Goal: Task Accomplishment & Management: Use online tool/utility

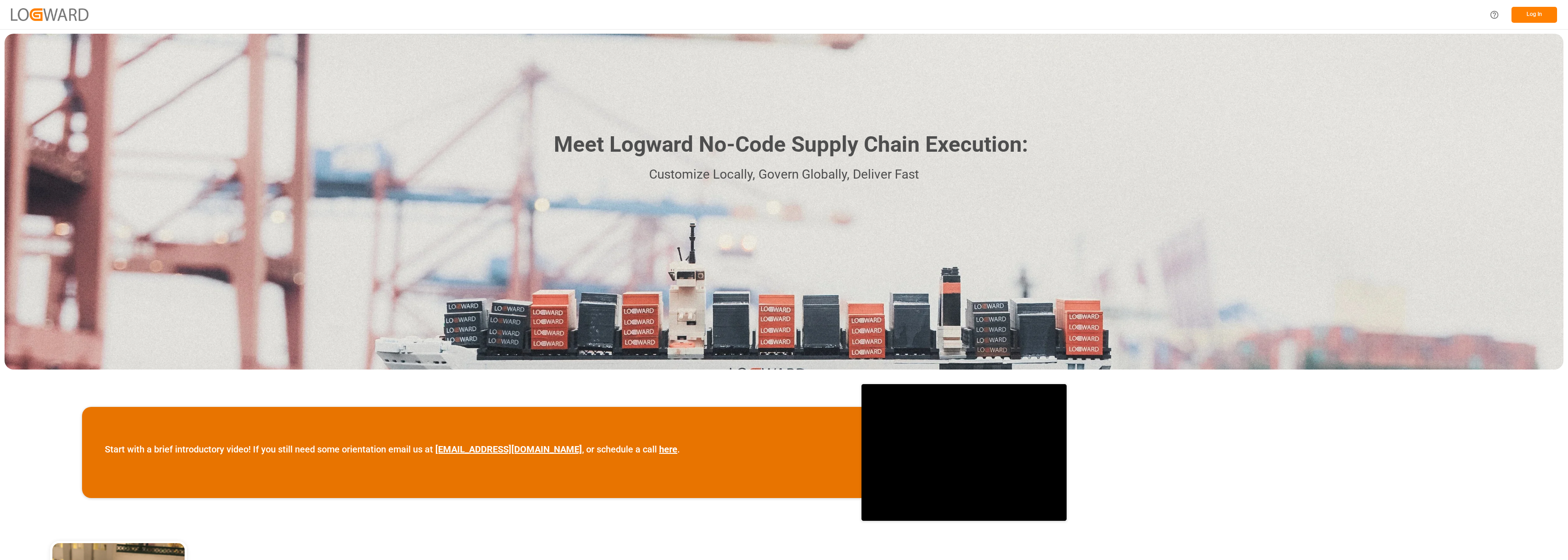
click at [1535, 17] on button "Log In" at bounding box center [1534, 15] width 46 height 16
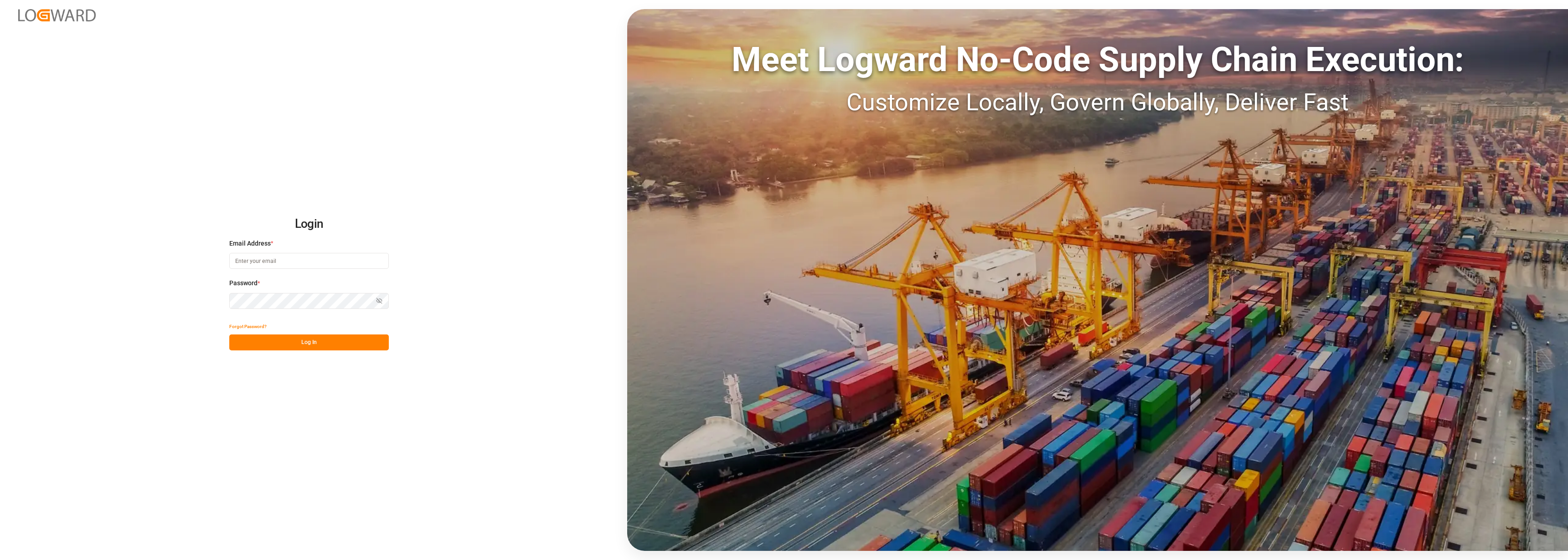
type input "[PERSON_NAME][EMAIL_ADDRESS][DOMAIN_NAME]"
click at [307, 344] on button "Log In" at bounding box center [309, 343] width 159 height 16
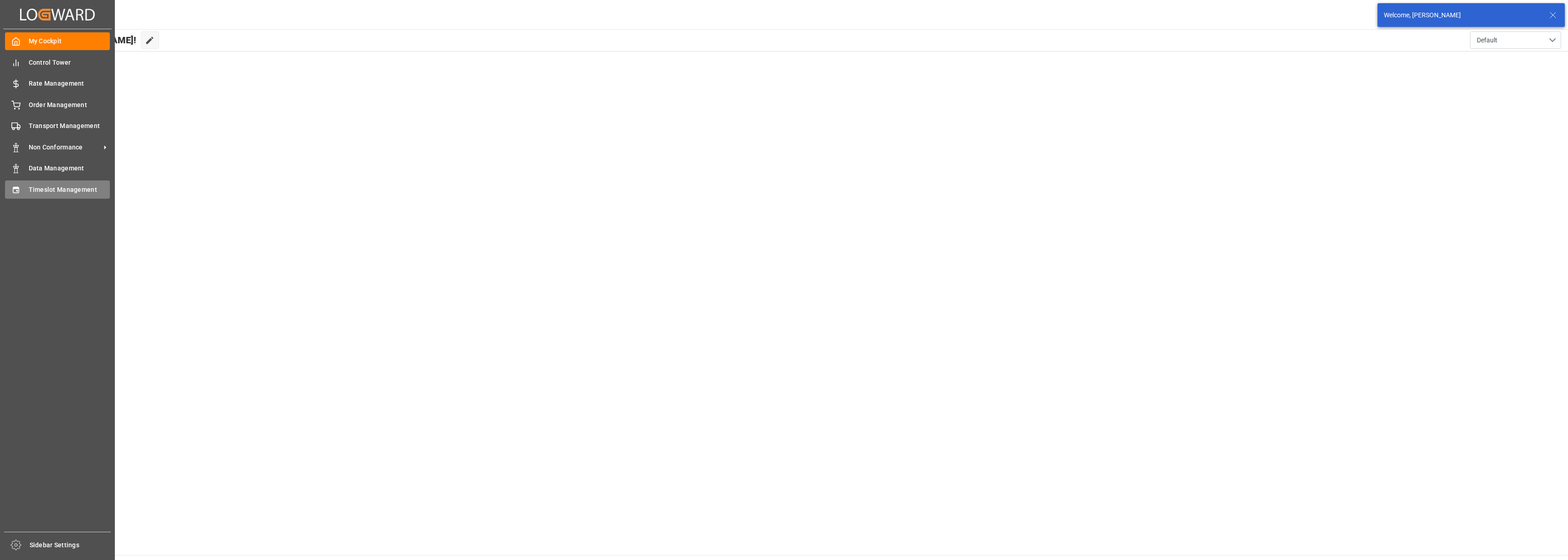
click at [47, 191] on span "Timeslot Management" at bounding box center [69, 190] width 82 height 10
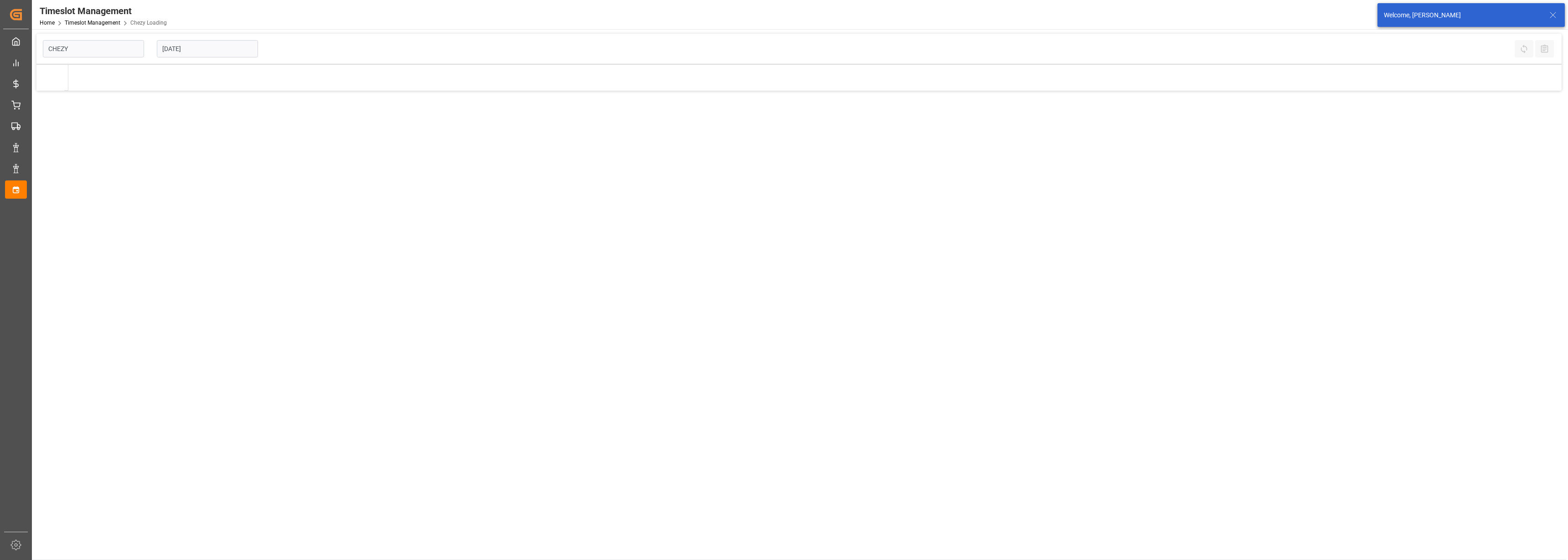
type input "Chezy Loading"
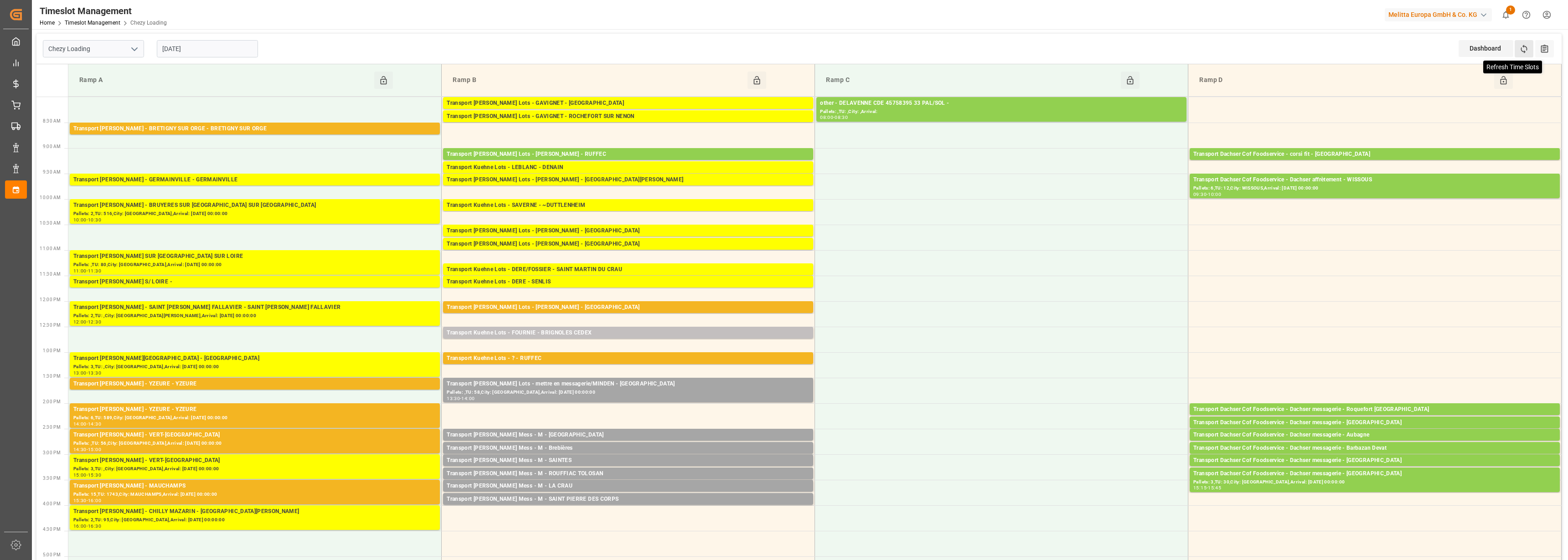
click at [1524, 51] on icon at bounding box center [1524, 49] width 10 height 10
click at [172, 53] on input "[DATE]" at bounding box center [208, 49] width 101 height 17
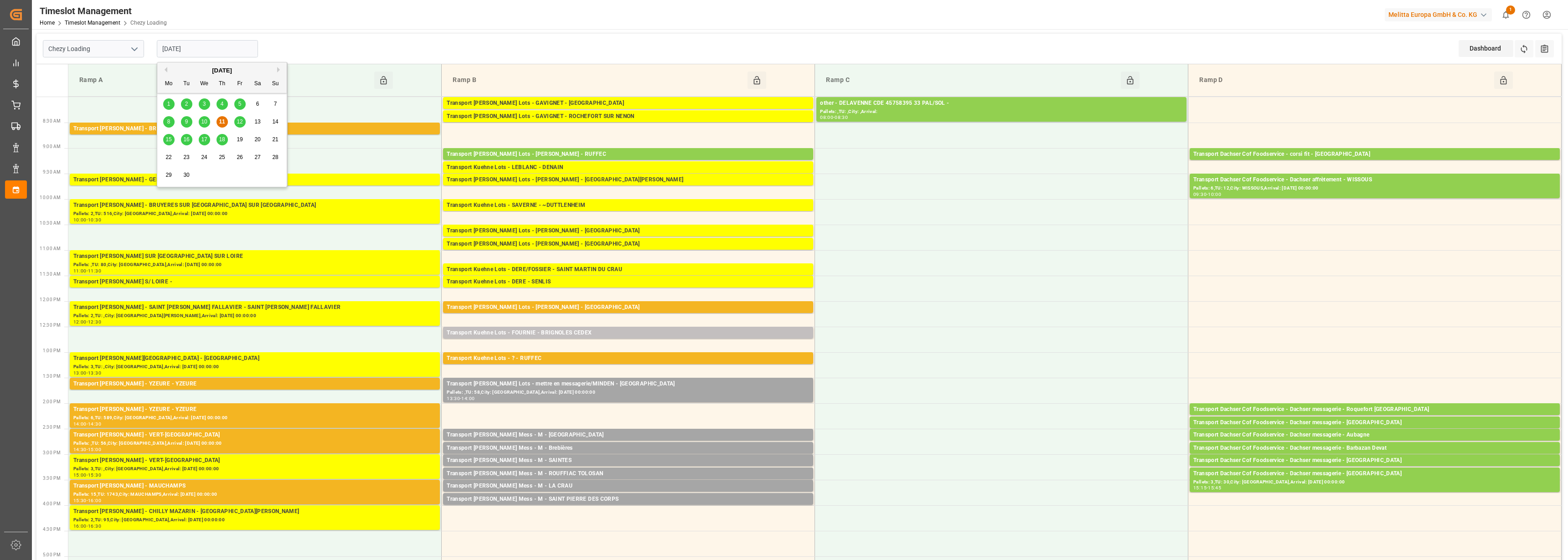
click at [238, 119] on span "12" at bounding box center [240, 122] width 6 height 6
type input "[DATE]"
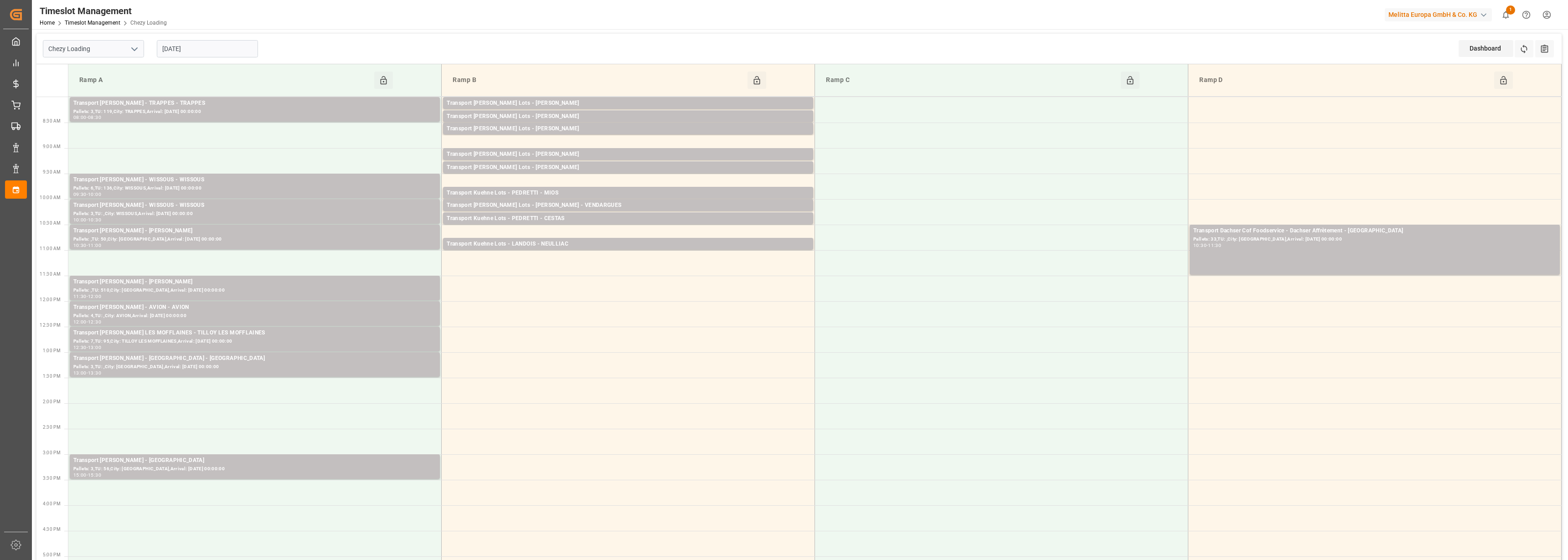
click at [174, 50] on input "[DATE]" at bounding box center [208, 49] width 101 height 17
click at [136, 49] on polyline "open menu" at bounding box center [134, 49] width 5 height 2
click at [92, 87] on div "Chezy Unloading" at bounding box center [93, 89] width 100 height 21
type input "Chezy Unloading"
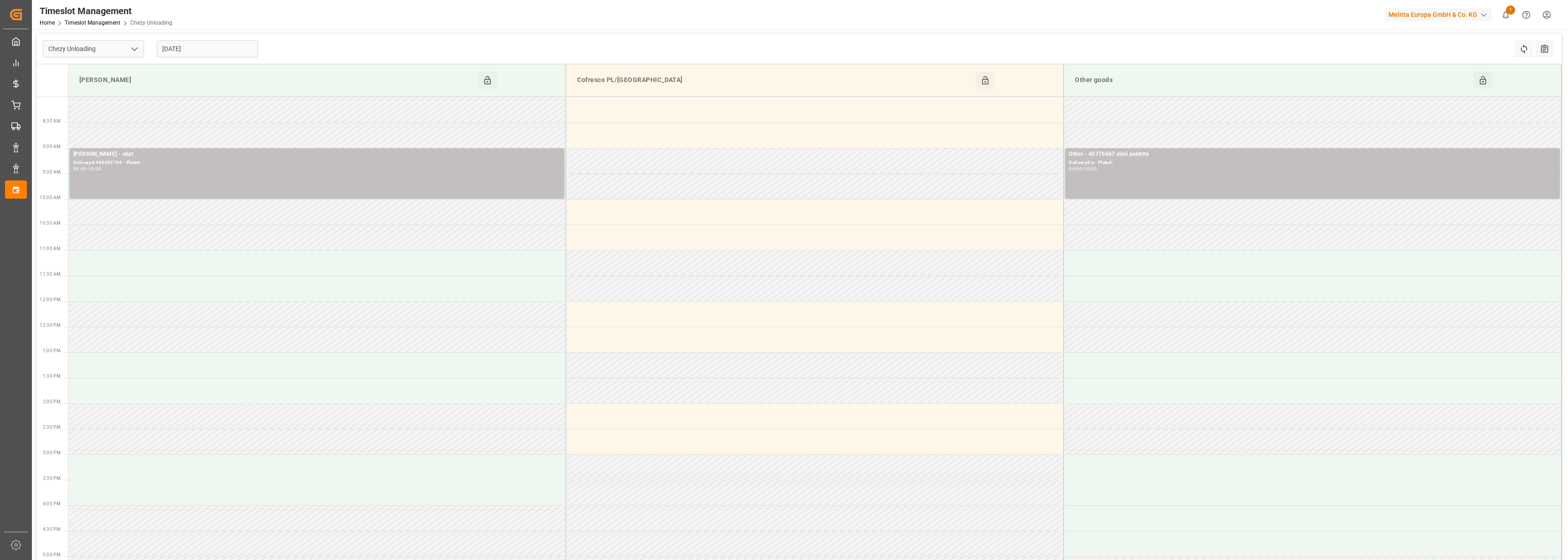
click at [205, 49] on input "[DATE]" at bounding box center [208, 49] width 101 height 17
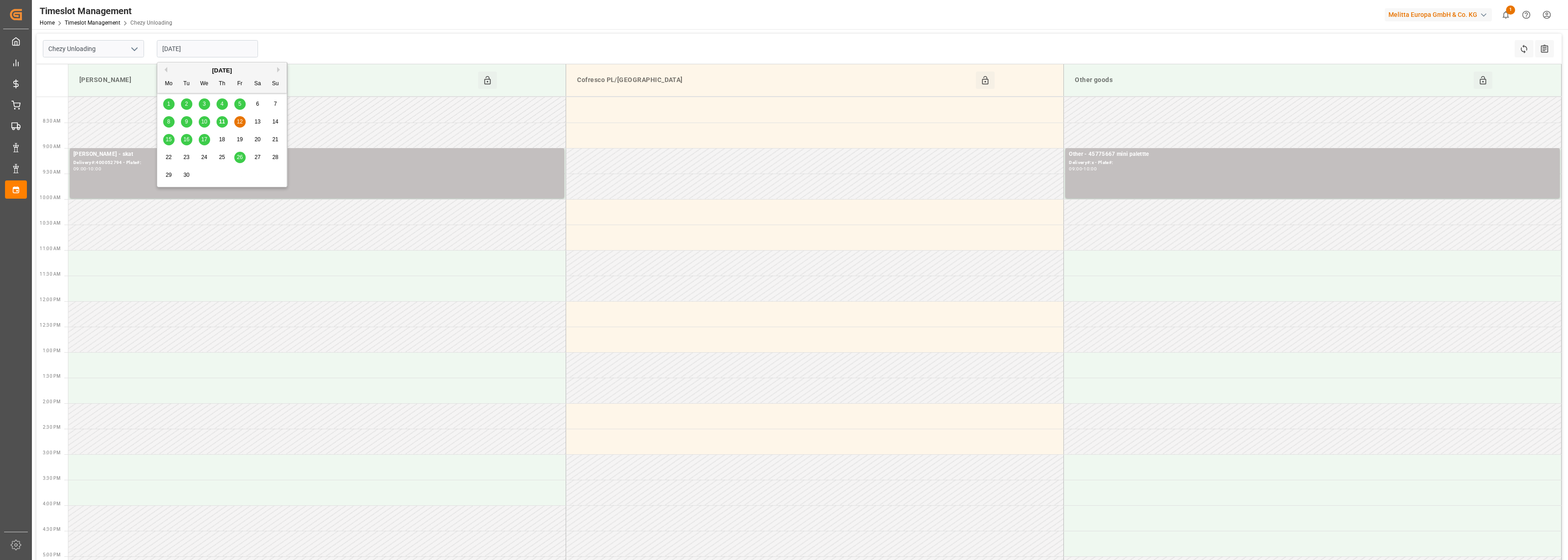
click at [222, 122] on span "11" at bounding box center [222, 122] width 6 height 6
type input "[DATE]"
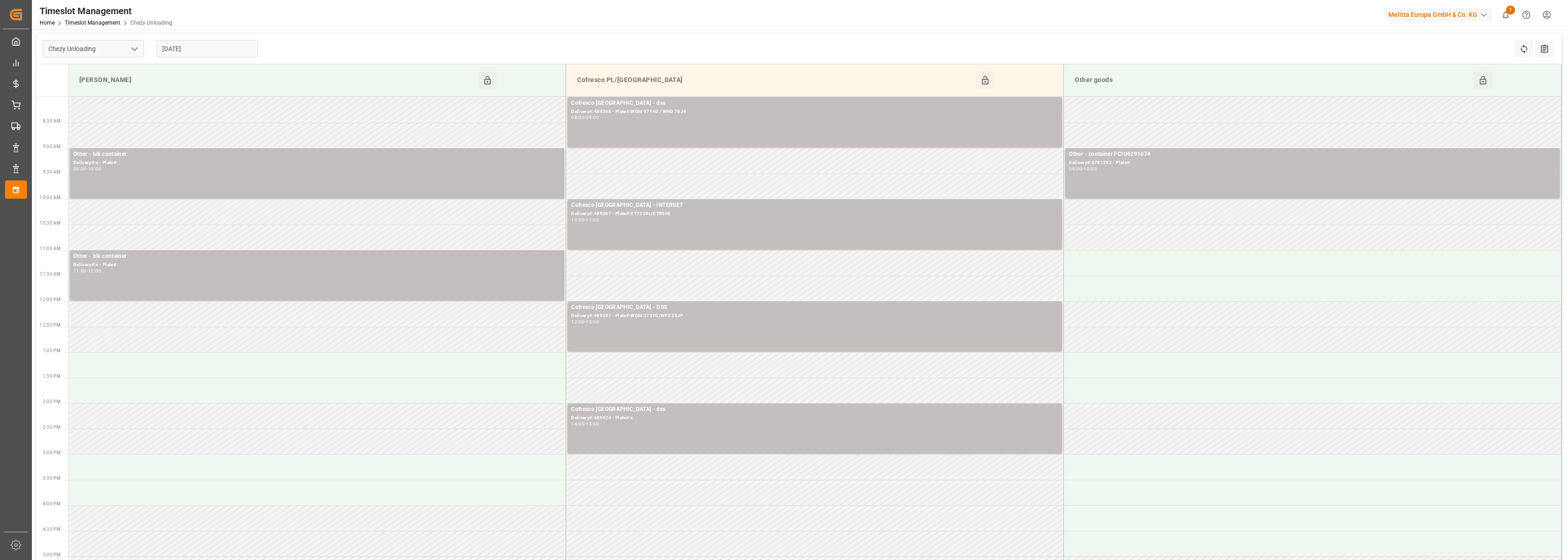
click at [135, 52] on icon "open menu" at bounding box center [135, 49] width 11 height 11
click at [106, 73] on div "Chezy Loading" at bounding box center [93, 69] width 100 height 21
type input "Chezy Loading"
